Goal: Task Accomplishment & Management: Complete application form

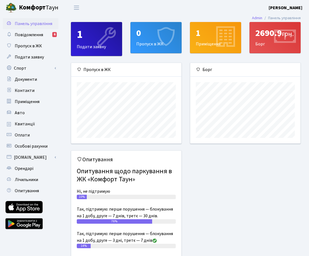
scroll to position [80, 110]
click at [139, 44] on div "0 Пропуск в ЖК" at bounding box center [156, 37] width 51 height 31
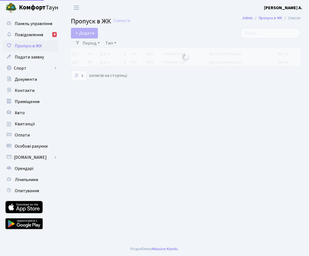
select select "25"
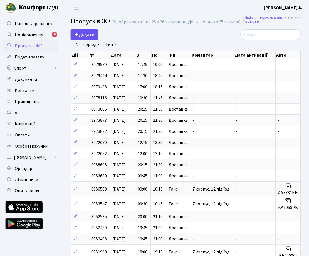
click at [95, 34] on link "Додати" at bounding box center [84, 34] width 27 height 11
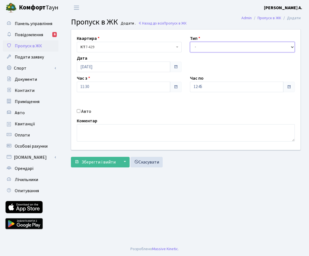
click at [190, 45] on select "- Доставка Таксі Гості Сервіс" at bounding box center [242, 47] width 105 height 11
select select "1"
click at [190, 42] on select "- Доставка Таксі Гості Сервіс" at bounding box center [242, 47] width 105 height 11
click at [84, 111] on label "Авто" at bounding box center [86, 111] width 10 height 7
click at [80, 111] on input "Авто" at bounding box center [79, 111] width 4 height 4
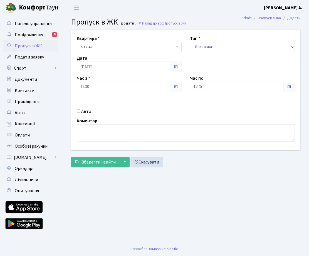
checkbox input "true"
paste input "КА4812РВ"
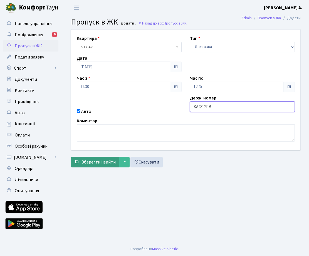
type input "КА4812РВ"
click at [104, 160] on span "Зберегти і вийти" at bounding box center [99, 162] width 34 height 6
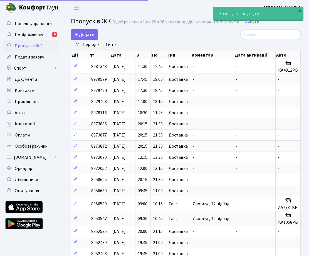
select select "25"
